Goal: Information Seeking & Learning: Learn about a topic

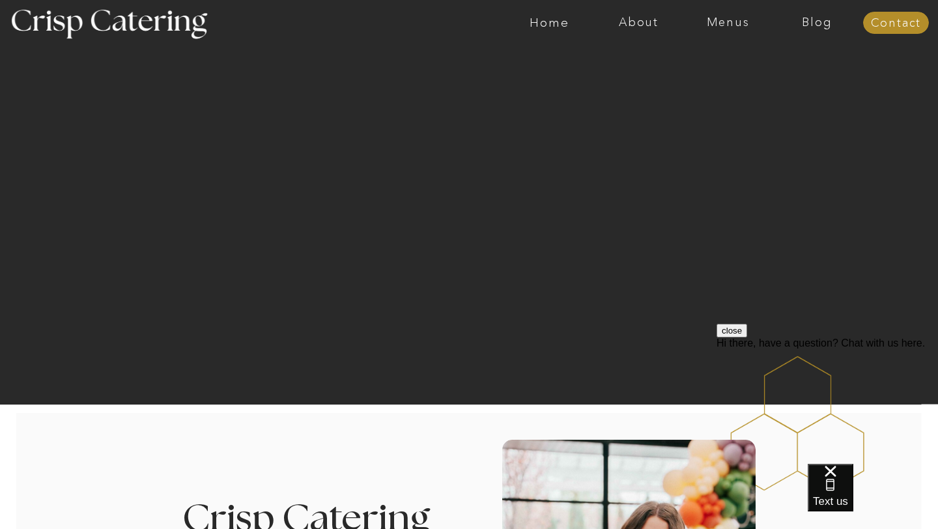
click at [747, 337] on button "close" at bounding box center [732, 331] width 31 height 14
click at [727, 24] on nav "Menus" at bounding box center [727, 22] width 89 height 13
click at [709, 76] on nav "Winter (Sep-Feb)" at bounding box center [727, 76] width 107 height 12
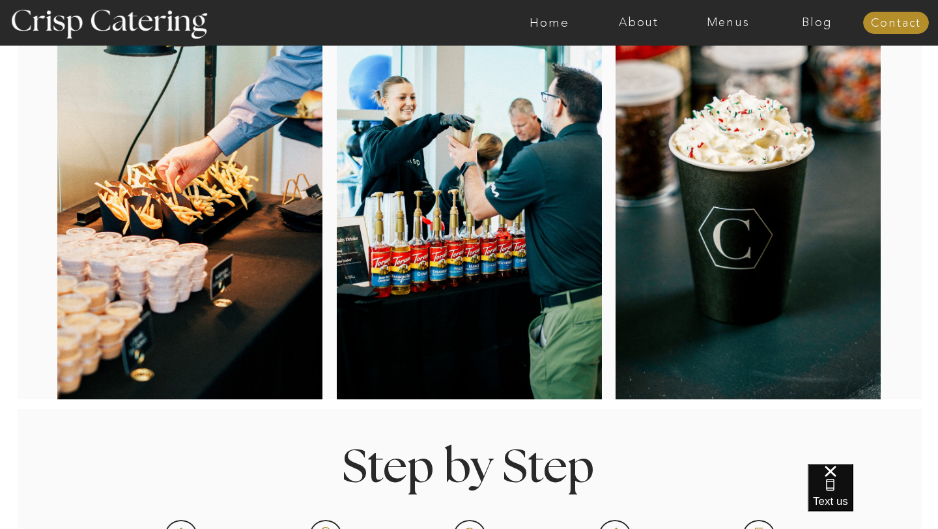
scroll to position [216, 0]
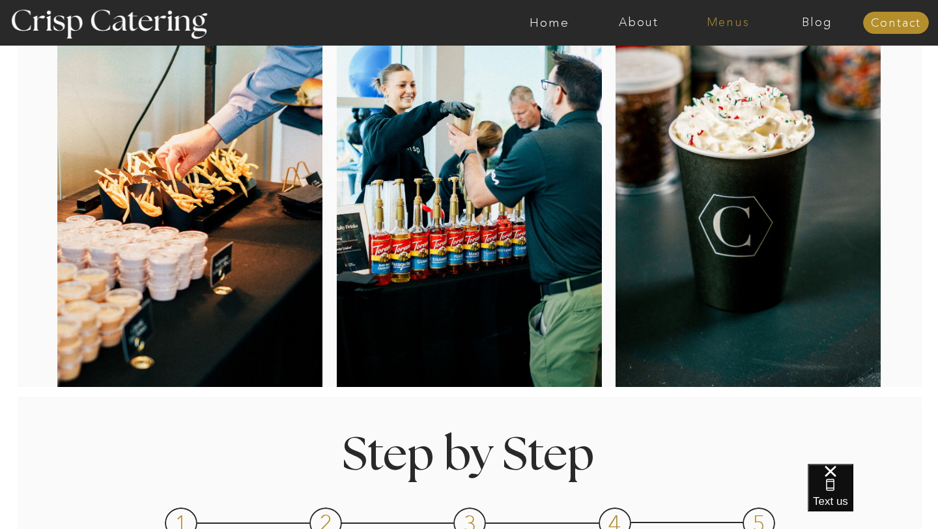
click at [727, 21] on nav "Menus" at bounding box center [727, 22] width 89 height 13
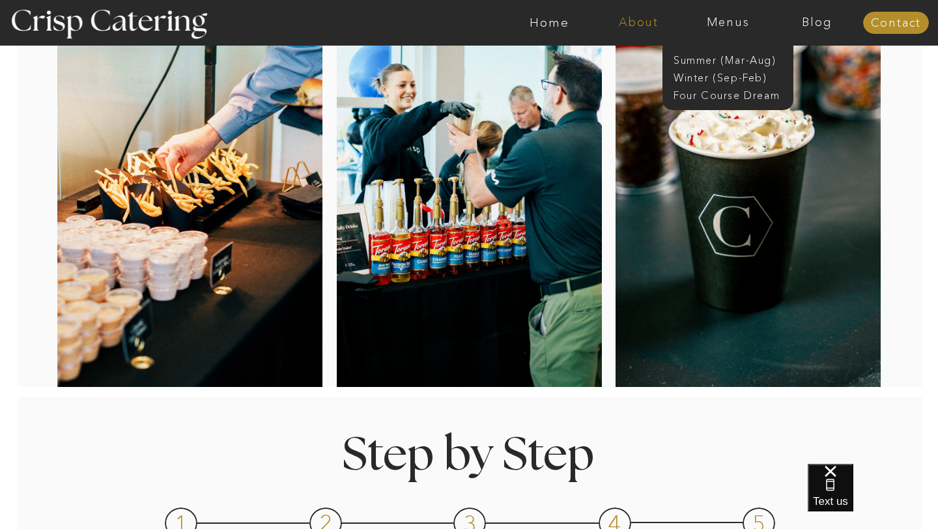
click at [633, 23] on nav "About" at bounding box center [638, 22] width 89 height 13
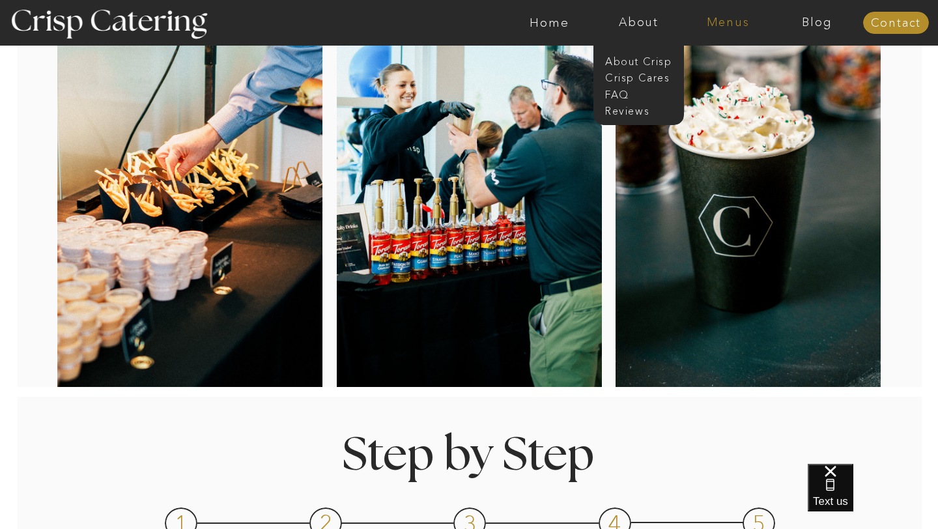
click at [719, 24] on nav "Menus" at bounding box center [727, 22] width 89 height 13
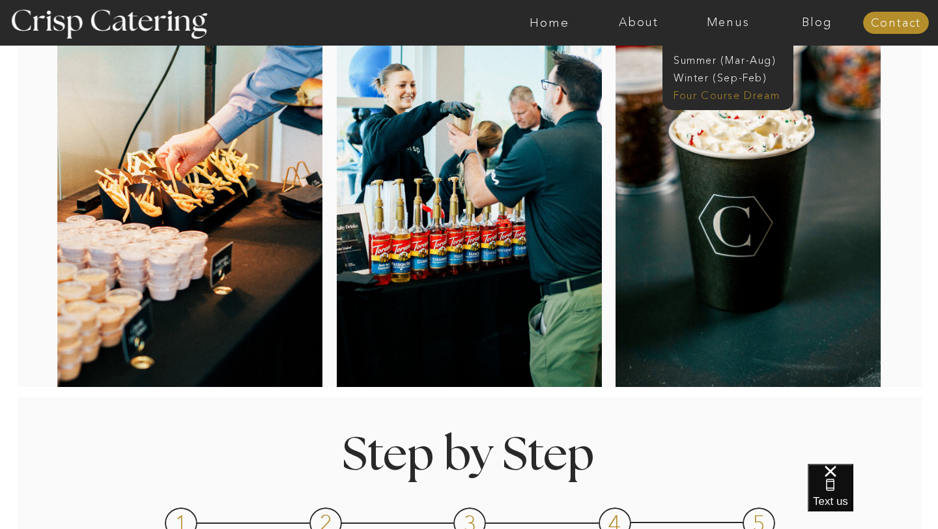
click at [724, 93] on nav "Four Course Dream" at bounding box center [732, 94] width 117 height 12
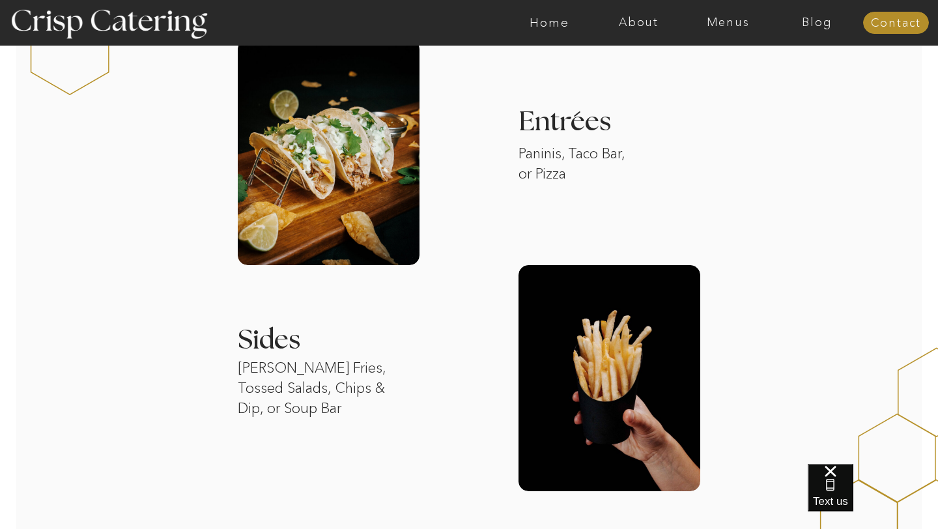
scroll to position [1213, 0]
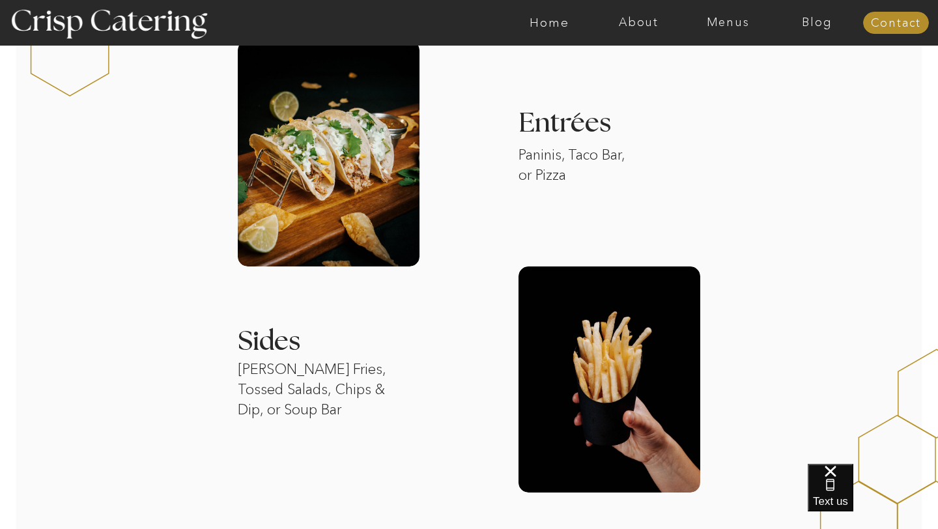
click at [350, 212] on div at bounding box center [329, 153] width 182 height 226
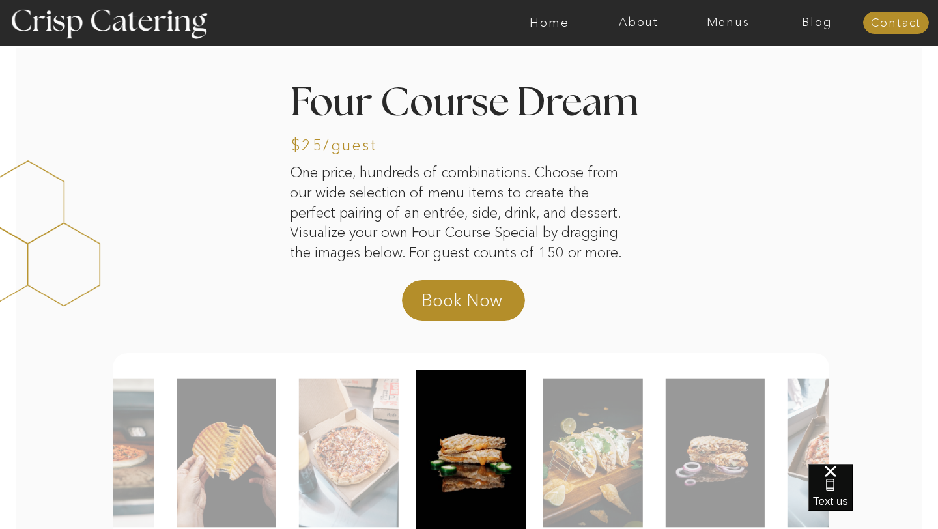
scroll to position [0, 0]
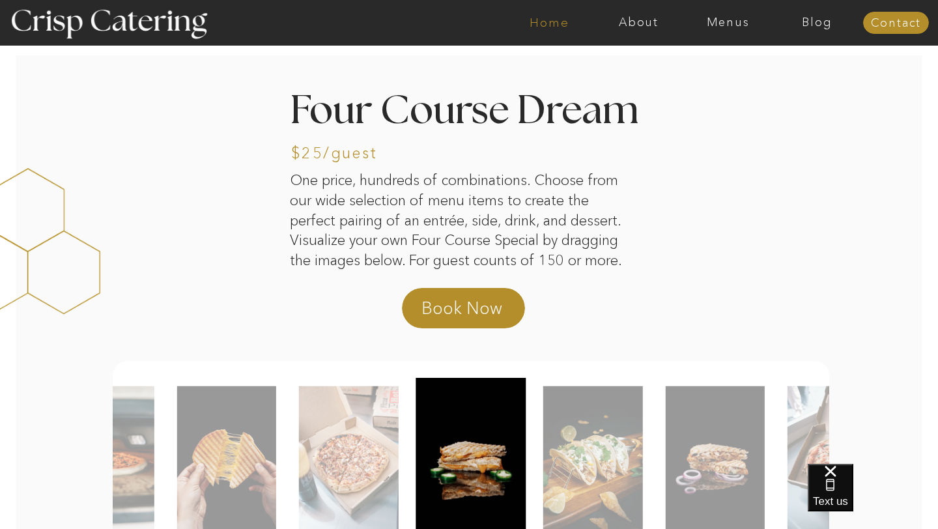
click at [541, 16] on nav "Home" at bounding box center [549, 22] width 89 height 13
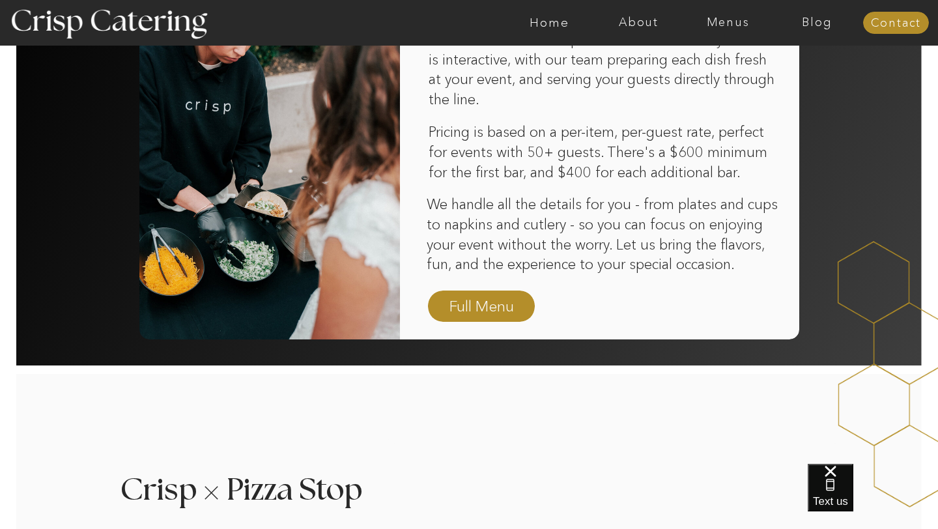
scroll to position [894, 0]
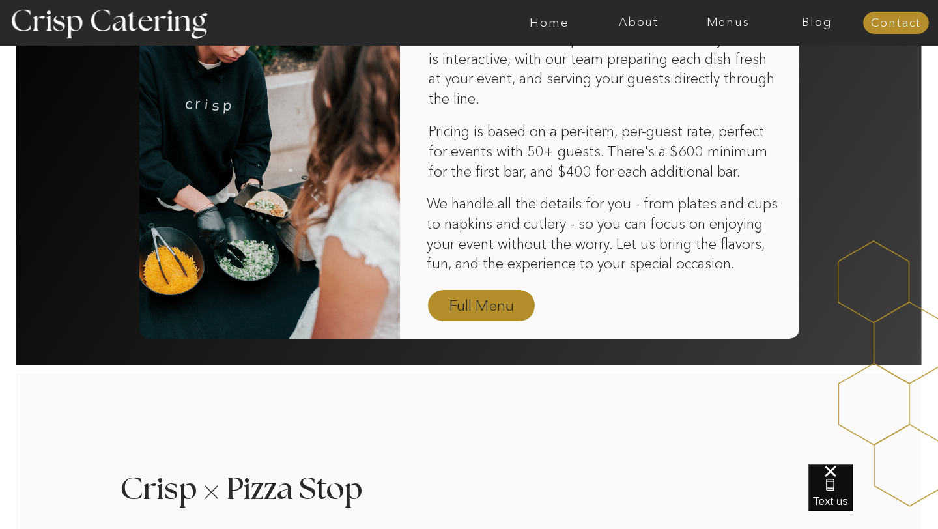
click at [475, 306] on nav "Full Menu" at bounding box center [482, 306] width 76 height 23
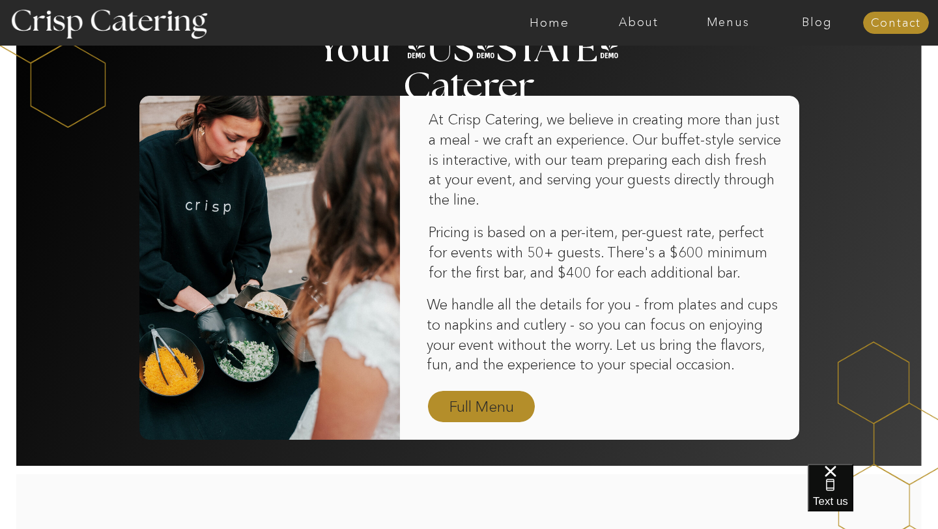
click at [504, 403] on nav "Full Menu" at bounding box center [482, 407] width 76 height 23
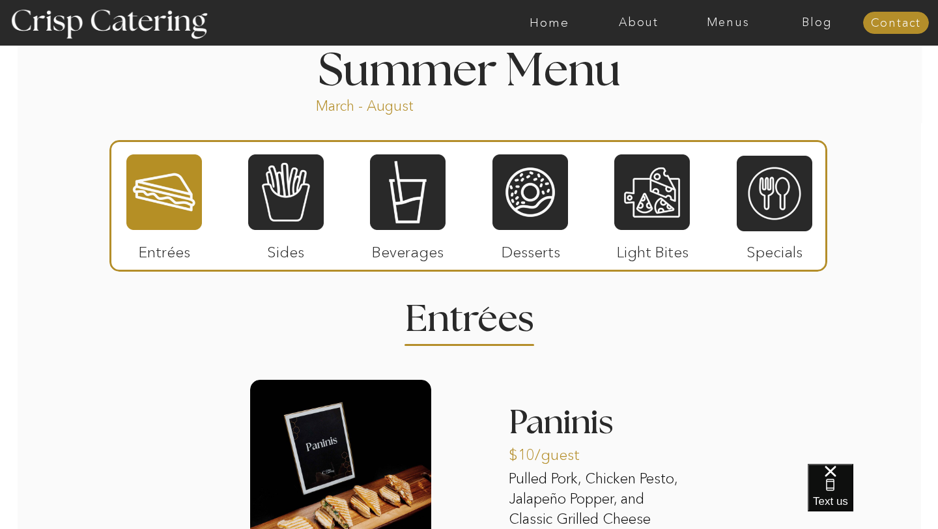
scroll to position [1090, 0]
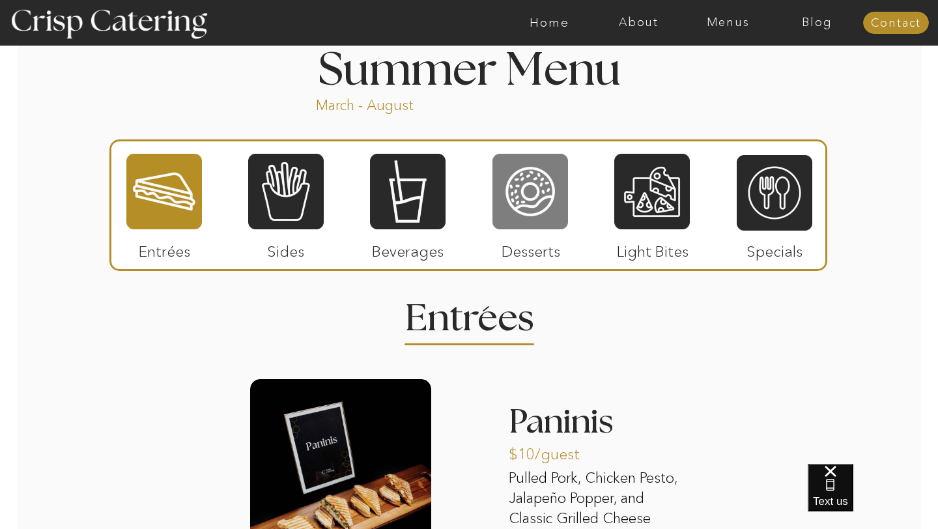
click at [533, 204] on div at bounding box center [530, 191] width 76 height 78
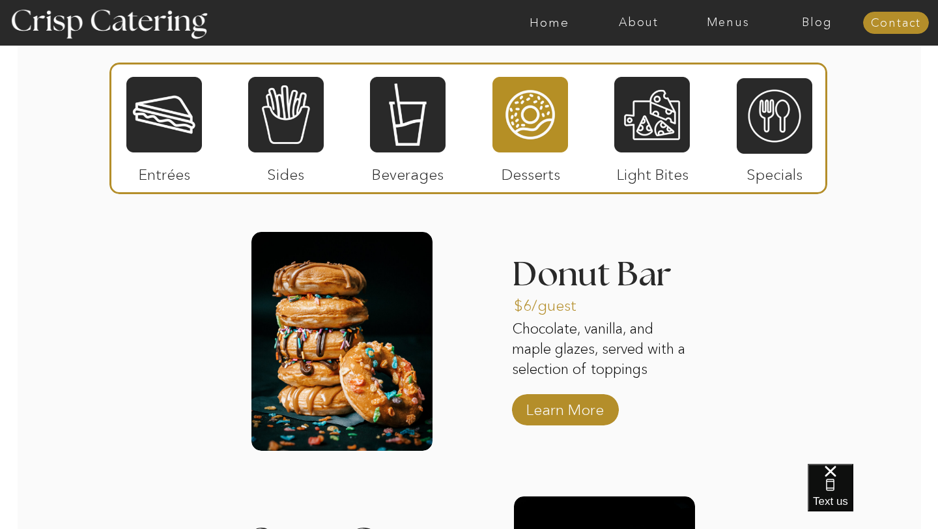
scroll to position [1246, 0]
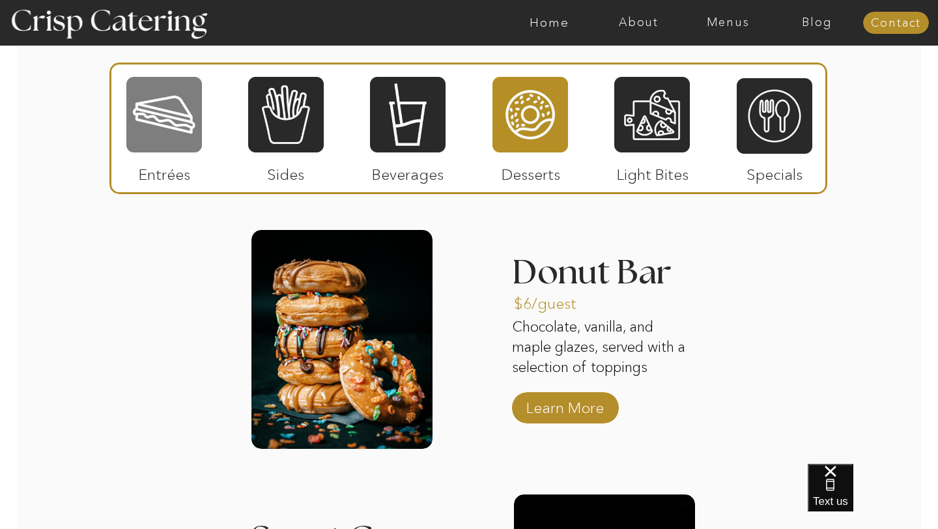
click at [182, 135] on div at bounding box center [164, 115] width 76 height 78
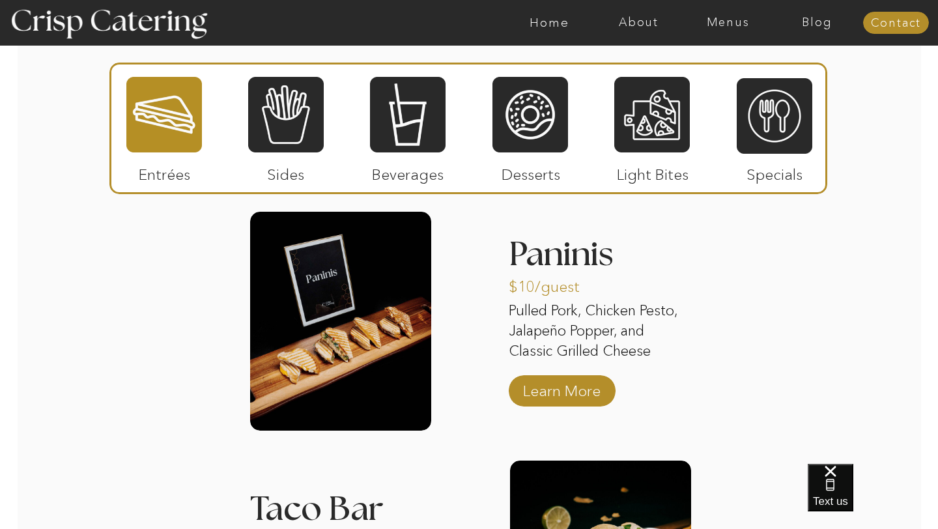
scroll to position [1249, 0]
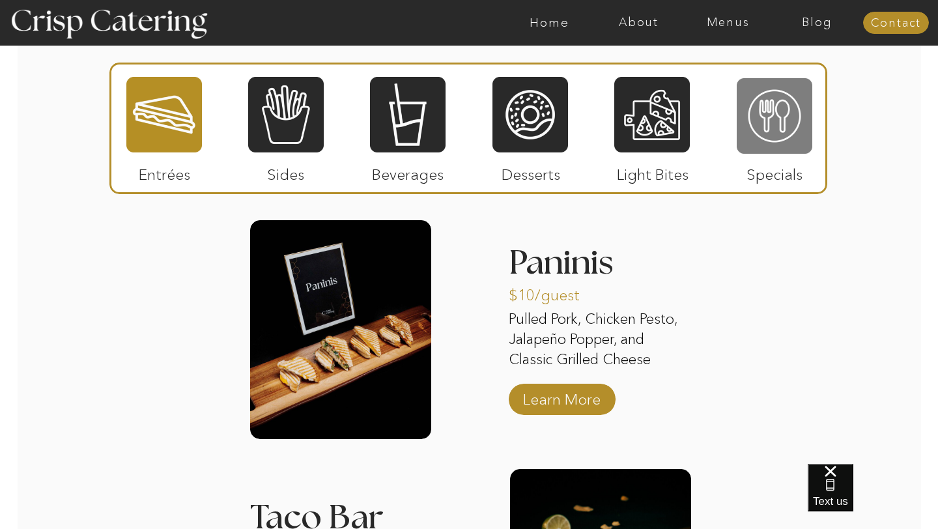
click at [771, 130] on div at bounding box center [775, 116] width 76 height 78
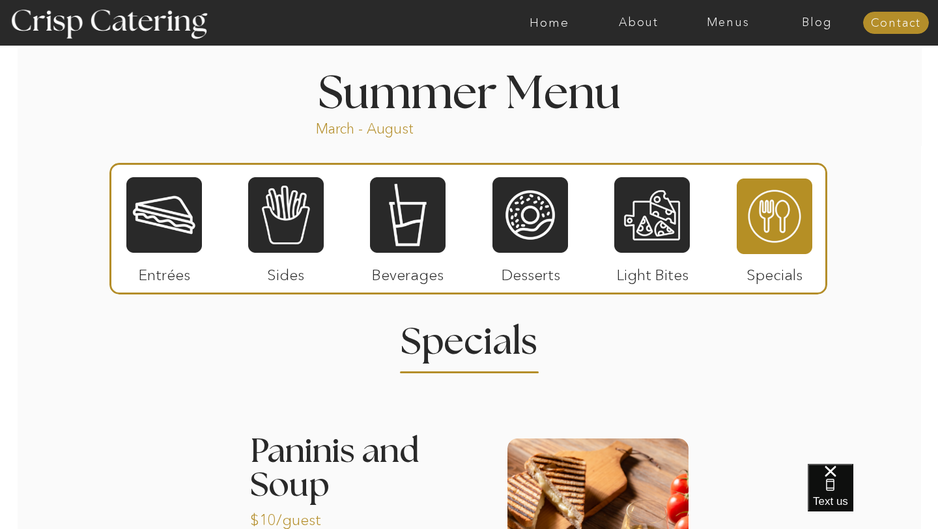
scroll to position [1063, 0]
